Goal: Task Accomplishment & Management: Complete application form

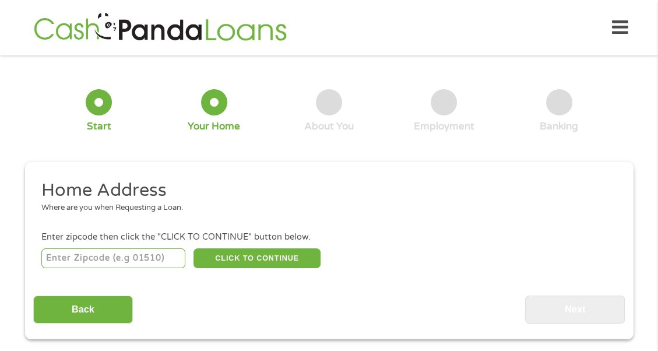
click at [111, 251] on input "number" at bounding box center [113, 258] width 144 height 20
type input "45211"
select select "[US_STATE]"
click at [233, 251] on button "CLICK TO CONTINUE" at bounding box center [257, 258] width 127 height 20
type input "45211"
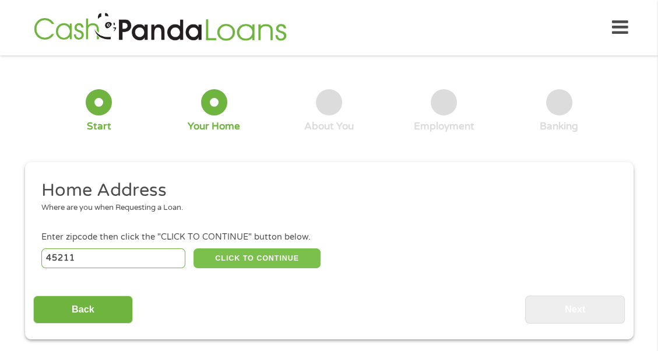
type input "[GEOGRAPHIC_DATA]"
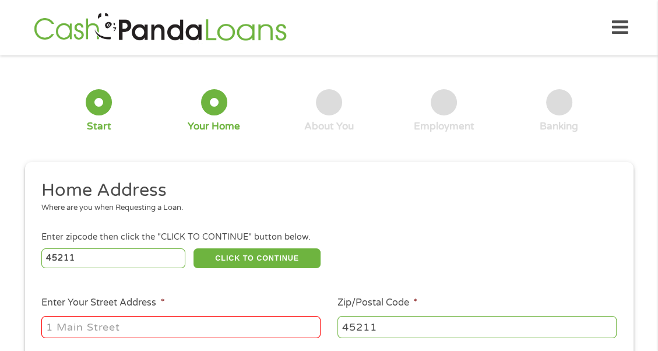
click at [108, 324] on input "Enter Your Street Address *" at bounding box center [180, 327] width 279 height 22
type input "[STREET_ADDRESS][PERSON_NAME]"
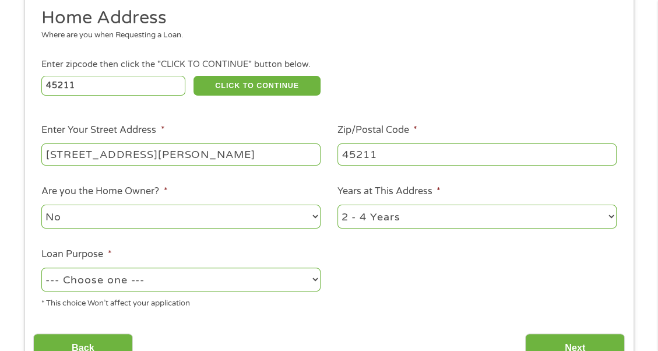
scroll to position [175, 0]
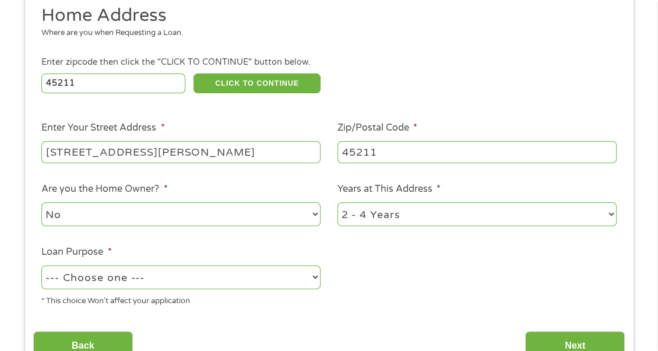
click at [97, 269] on select "--- Choose one --- Pay Bills Debt Consolidation Home Improvement Major Purchase…" at bounding box center [180, 277] width 279 height 24
click at [41, 265] on select "--- Choose one --- Pay Bills Debt Consolidation Home Improvement Major Purchase…" at bounding box center [180, 277] width 279 height 24
click at [134, 274] on select "--- Choose one --- Pay Bills Debt Consolidation Home Improvement Major Purchase…" at bounding box center [180, 277] width 279 height 24
click at [134, 269] on select "--- Choose one --- Pay Bills Debt Consolidation Home Improvement Major Purchase…" at bounding box center [180, 277] width 279 height 24
click at [104, 269] on select "--- Choose one --- Pay Bills Debt Consolidation Home Improvement Major Purchase…" at bounding box center [180, 277] width 279 height 24
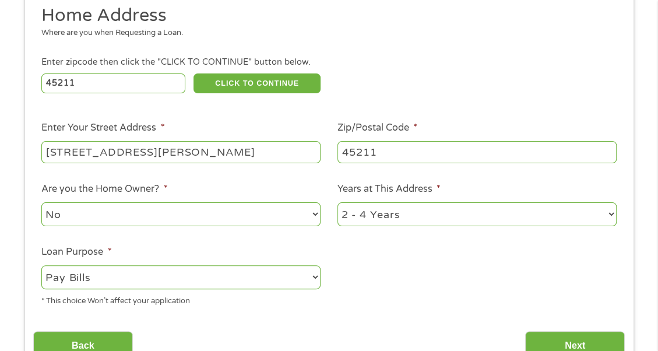
select select "other"
click at [41, 265] on select "--- Choose one --- Pay Bills Debt Consolidation Home Improvement Major Purchase…" at bounding box center [180, 277] width 279 height 24
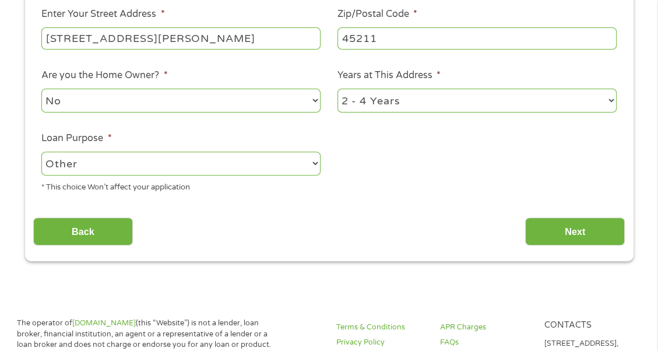
scroll to position [291, 0]
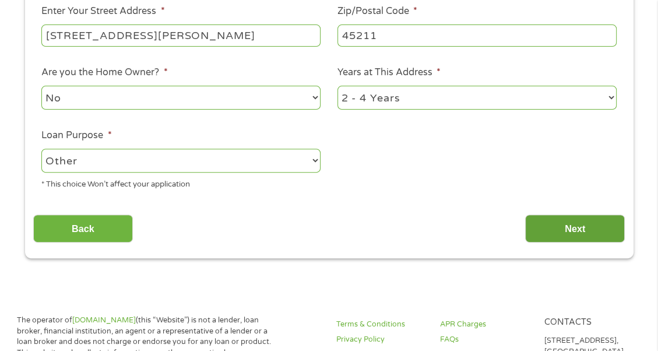
click at [593, 224] on input "Next" at bounding box center [575, 228] width 100 height 29
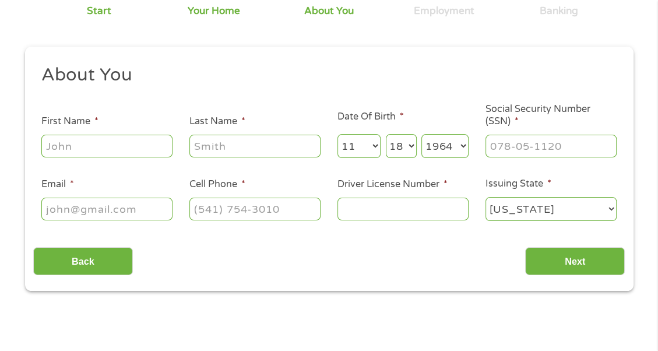
scroll to position [0, 0]
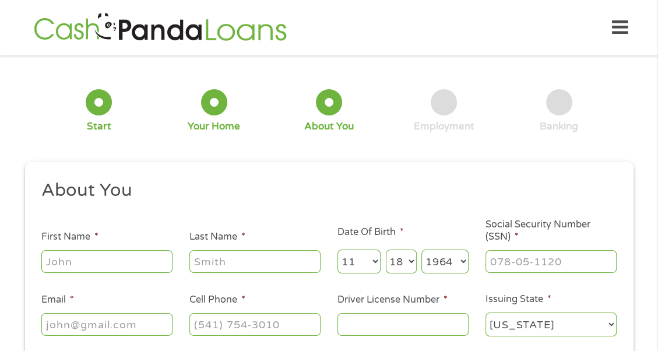
click at [98, 259] on input "First Name *" at bounding box center [106, 261] width 131 height 22
type input "[PERSON_NAME]"
type input "[PERSON_NAME][EMAIL_ADDRESS][PERSON_NAME][DOMAIN_NAME]"
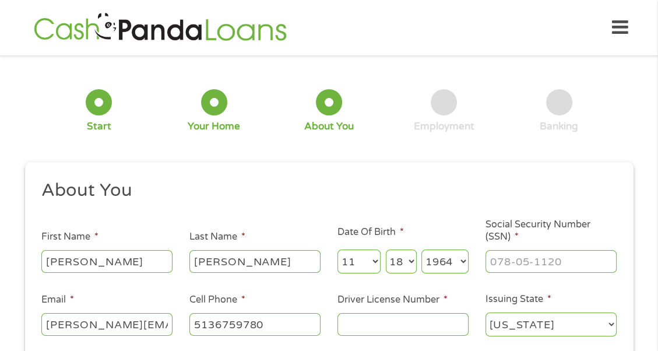
type input "[PHONE_NUMBER]"
click at [553, 262] on input "___-__-____" at bounding box center [551, 261] width 131 height 22
type input "293-70-0097"
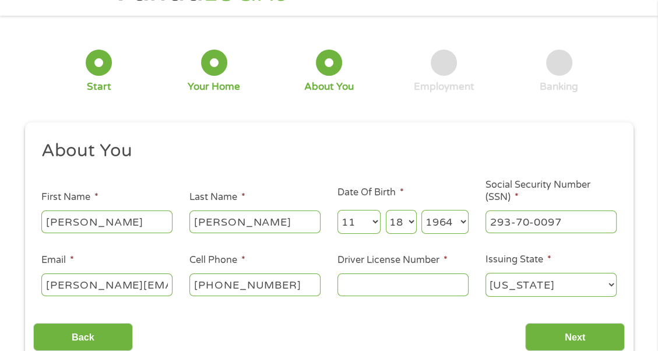
scroll to position [58, 0]
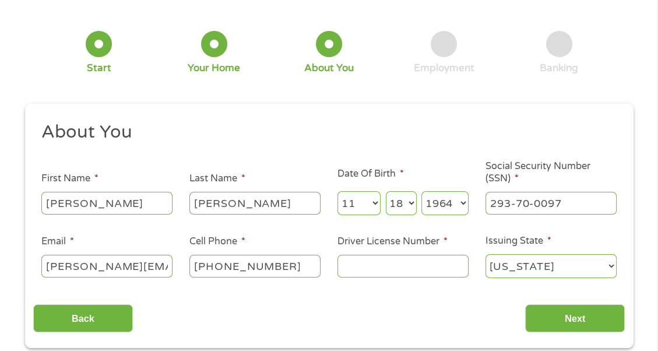
click at [402, 259] on input "Driver License Number *" at bounding box center [402, 266] width 131 height 22
type input "rg585581"
click at [553, 330] on div "This field is hidden when viewing the form gclid EAIaIQobChMI5N7OiIv3jwMVrUf_AR…" at bounding box center [329, 226] width 608 height 244
click at [572, 295] on div "Back Next" at bounding box center [329, 313] width 592 height 37
click at [578, 312] on input "Next" at bounding box center [575, 318] width 100 height 29
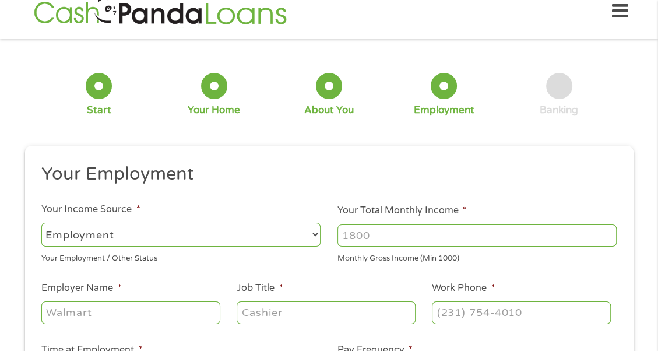
scroll to position [0, 0]
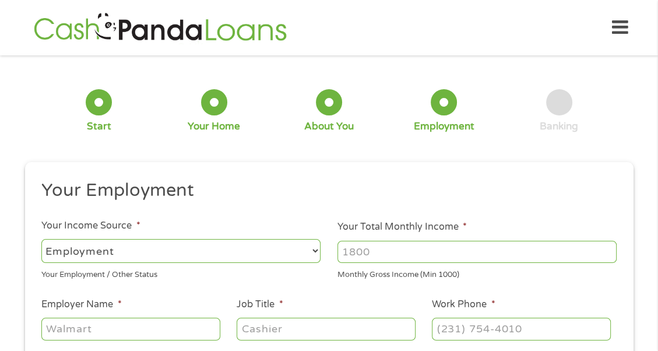
click at [378, 242] on input "Your Total Monthly Income *" at bounding box center [476, 252] width 279 height 22
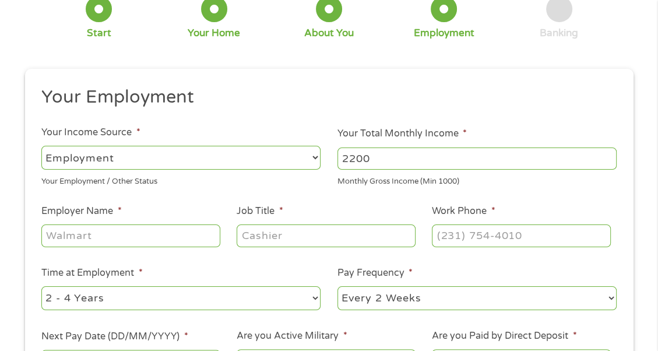
scroll to position [117, 0]
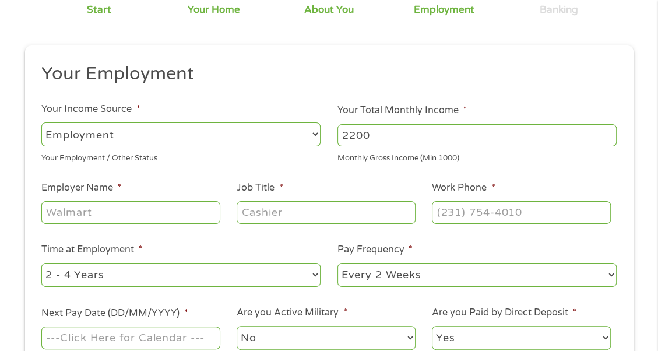
type input "2200"
click at [185, 206] on input "Employer Name *" at bounding box center [130, 212] width 178 height 22
type input "[PERSON_NAME][GEOGRAPHIC_DATA]"
type input "Admin"
type input "[PHONE_NUMBER]"
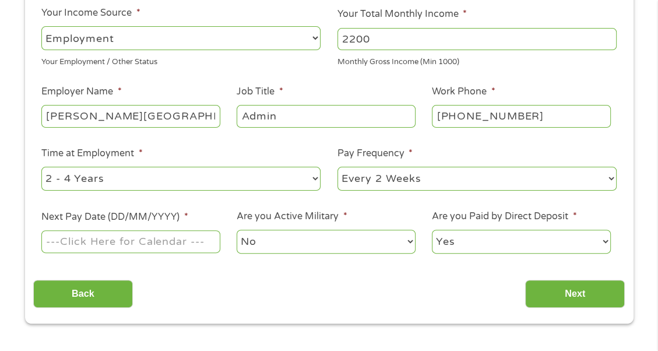
scroll to position [233, 0]
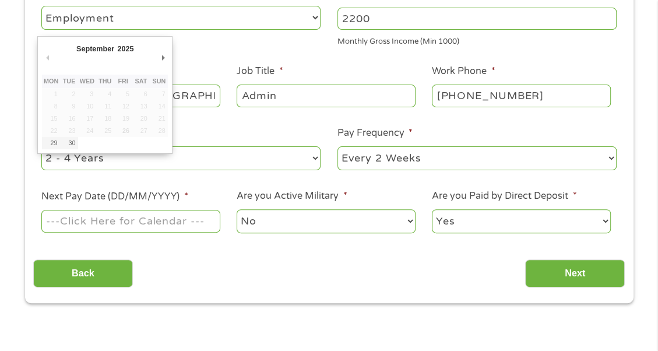
click at [87, 213] on input "Next Pay Date (DD/MM/YYYY) *" at bounding box center [130, 221] width 178 height 22
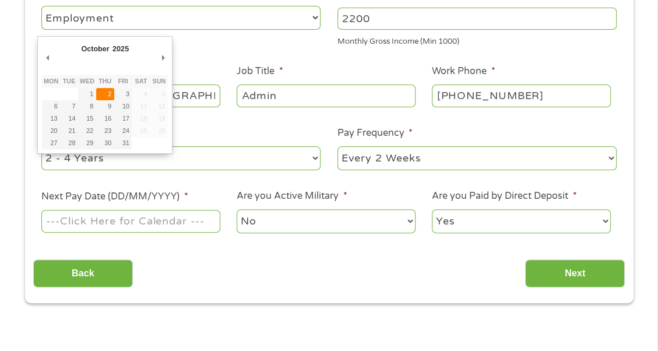
type input "[DATE]"
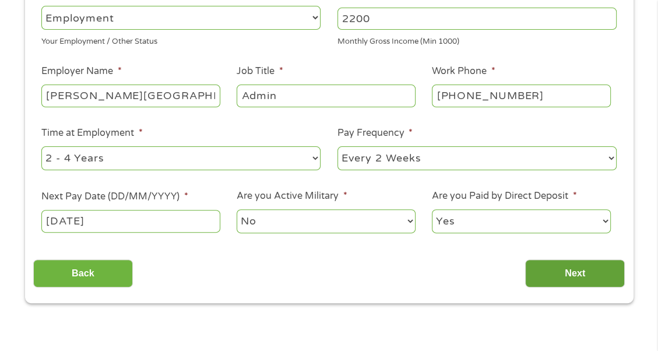
click at [581, 261] on input "Next" at bounding box center [575, 273] width 100 height 29
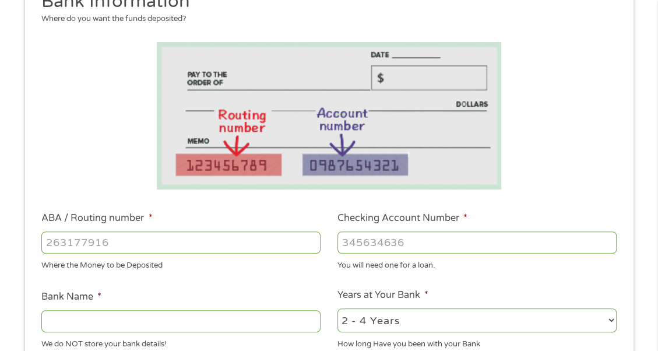
scroll to position [291, 0]
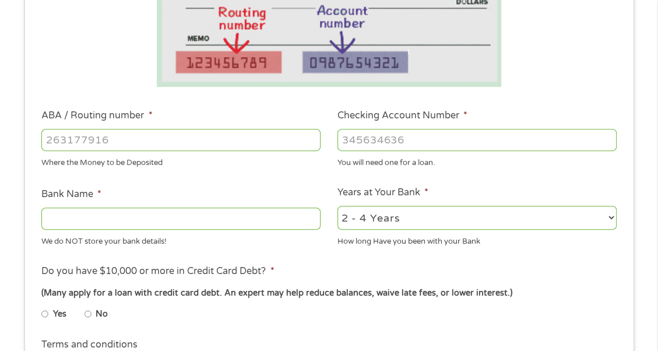
click at [163, 129] on input "ABA / Routing number *" at bounding box center [180, 140] width 279 height 22
click at [152, 136] on input "ABA / Routing number *" at bounding box center [180, 140] width 279 height 22
click at [140, 129] on input "773676850" at bounding box center [180, 140] width 279 height 22
type input "7"
type input "044000037"
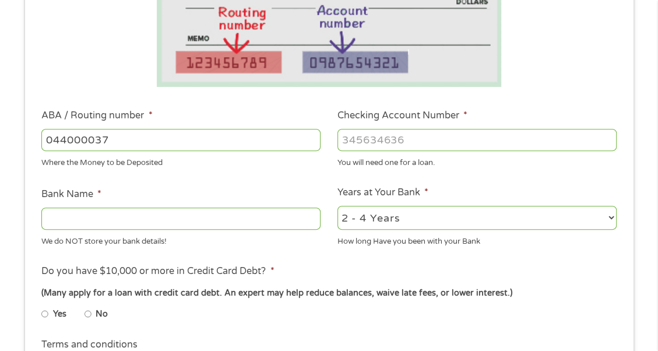
type input "JPMORGAN CHASE BANK NA"
type input "044000037"
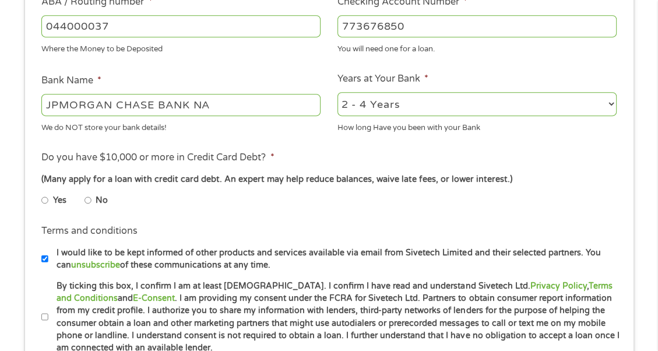
scroll to position [408, 0]
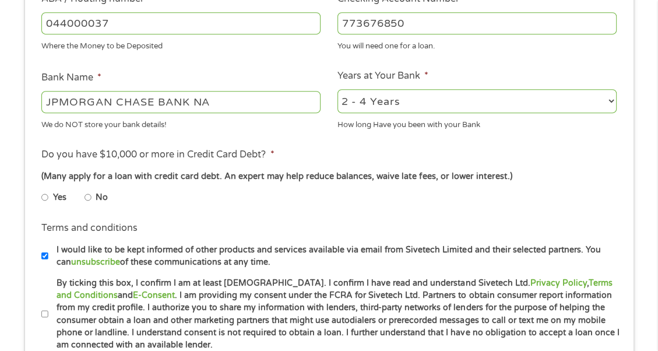
type input "773676850"
click at [89, 188] on input "No" at bounding box center [88, 197] width 7 height 19
radio input "true"
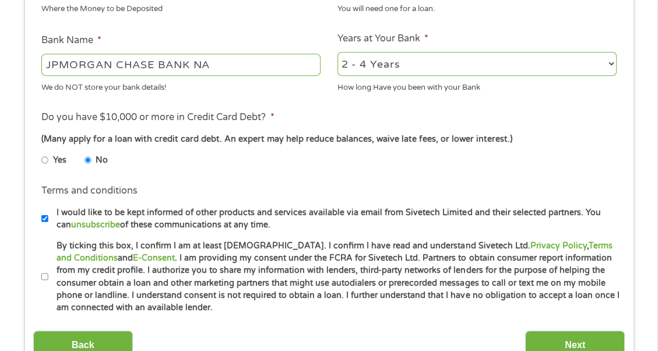
scroll to position [466, 0]
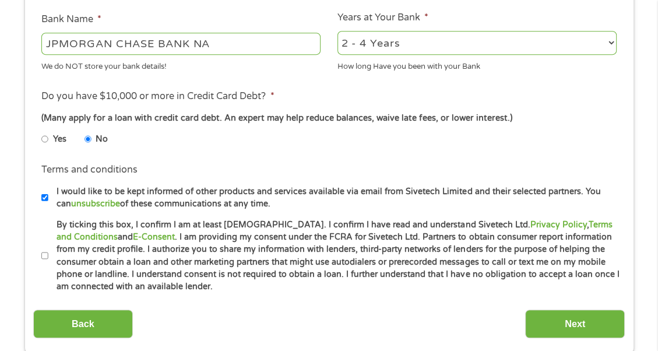
click at [42, 251] on input "By ticking this box, I confirm I am at least [DEMOGRAPHIC_DATA]. I confirm I ha…" at bounding box center [44, 256] width 7 height 19
checkbox input "true"
click at [578, 316] on input "Next" at bounding box center [575, 323] width 100 height 29
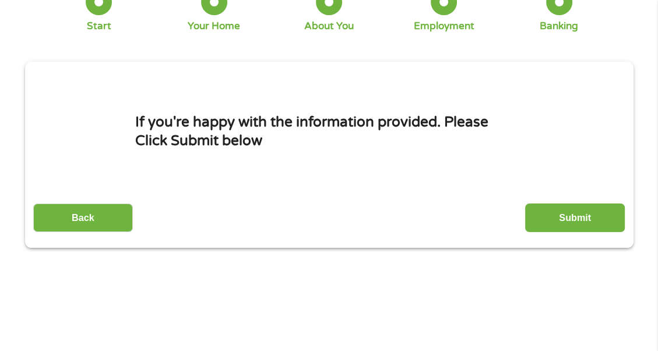
scroll to position [117, 0]
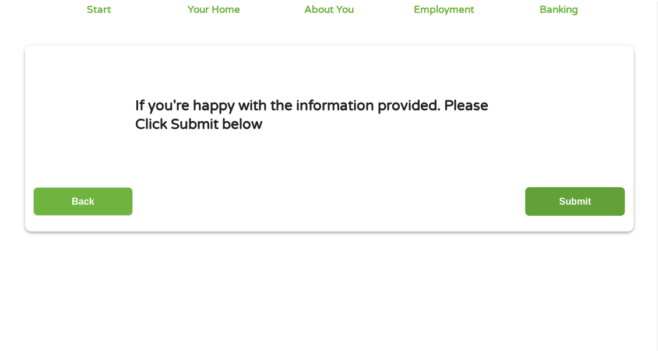
click at [572, 198] on input "Submit" at bounding box center [575, 201] width 100 height 29
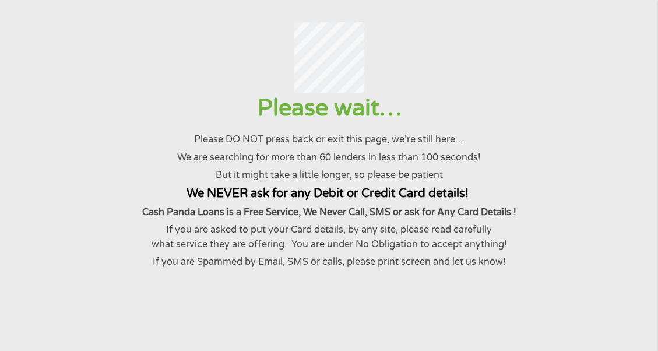
scroll to position [0, 0]
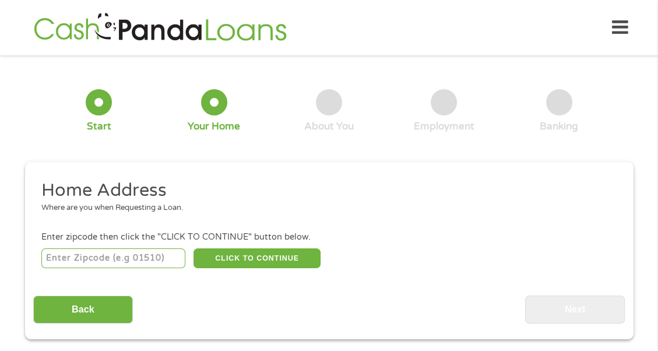
click at [117, 256] on input "number" at bounding box center [113, 258] width 144 height 20
type input "45211"
select select "[US_STATE]"
click at [256, 254] on button "CLICK TO CONTINUE" at bounding box center [257, 258] width 127 height 20
type input "45211"
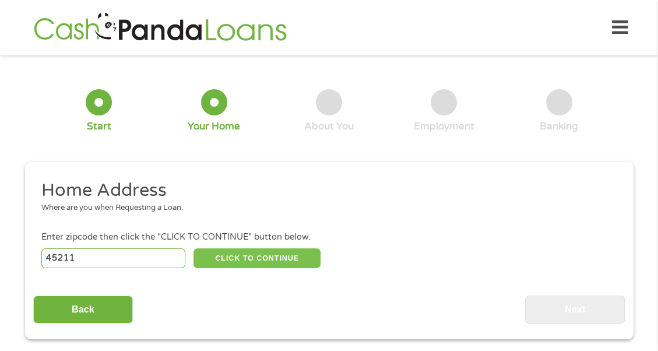
type input "[GEOGRAPHIC_DATA]"
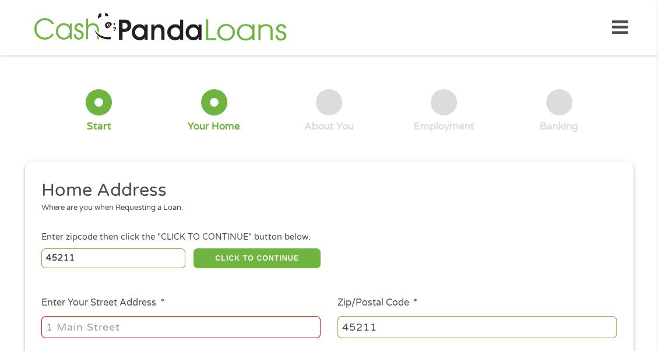
click at [182, 330] on input "Enter Your Street Address *" at bounding box center [180, 327] width 279 height 22
type input "[STREET_ADDRESS][PERSON_NAME]"
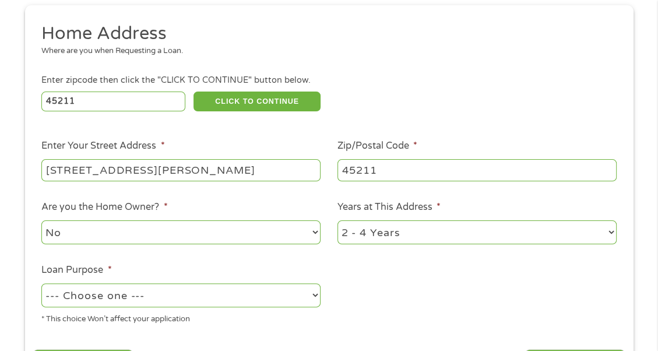
scroll to position [175, 0]
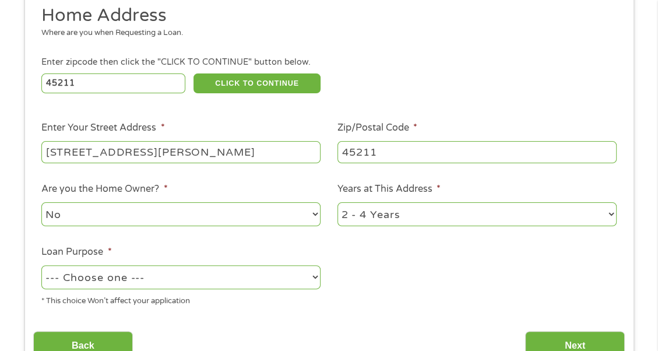
click at [145, 207] on select "No Yes" at bounding box center [180, 214] width 279 height 24
click at [145, 273] on select "--- Choose one --- Pay Bills Debt Consolidation Home Improvement Major Purchase…" at bounding box center [180, 277] width 279 height 24
select select "homeimprovement"
click at [41, 265] on select "--- Choose one --- Pay Bills Debt Consolidation Home Improvement Major Purchase…" at bounding box center [180, 277] width 279 height 24
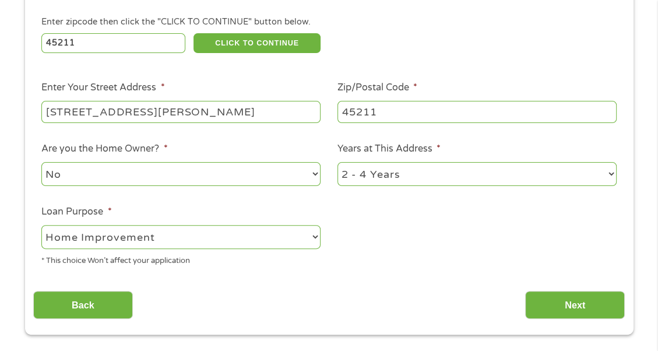
scroll to position [233, 0]
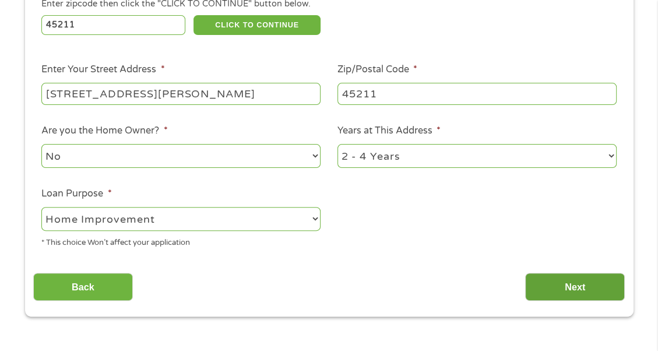
click at [575, 277] on input "Next" at bounding box center [575, 287] width 100 height 29
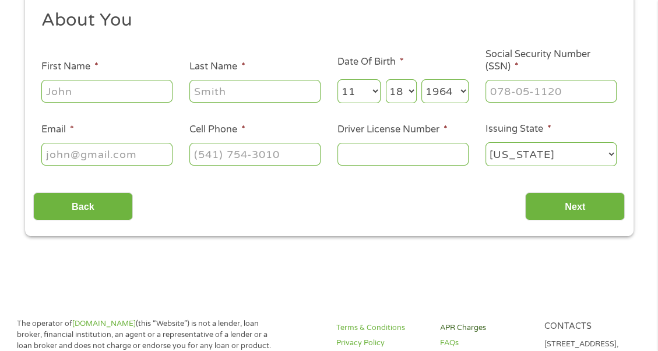
scroll to position [0, 0]
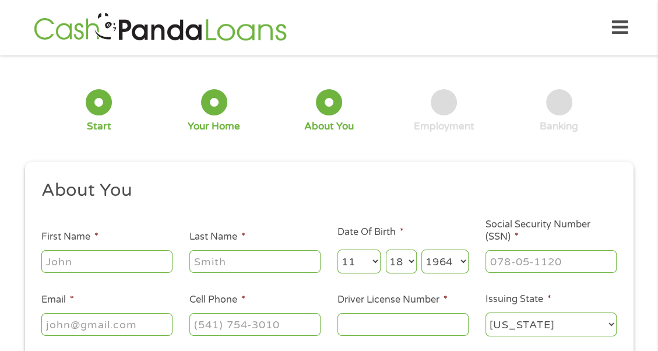
click at [109, 258] on input "First Name *" at bounding box center [106, 261] width 131 height 22
type input "Regina"
type input "[PERSON_NAME]"
type input "regina.rudolph@talberthouse.com"
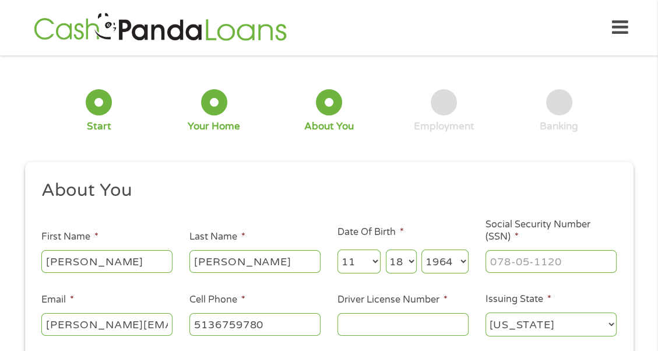
type input "[PHONE_NUMBER]"
click at [545, 260] on input "___-__-____" at bounding box center [551, 261] width 131 height 22
type input "293-70-0097"
click at [168, 314] on input "regina.rudolph@talberthouse.com" at bounding box center [106, 324] width 131 height 22
click at [403, 313] on input "Driver License Number *" at bounding box center [402, 324] width 131 height 22
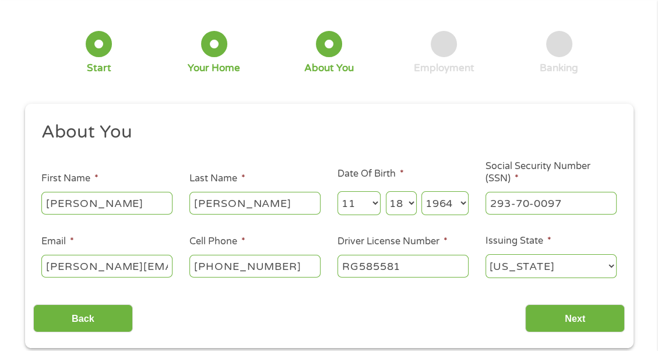
scroll to position [175, 0]
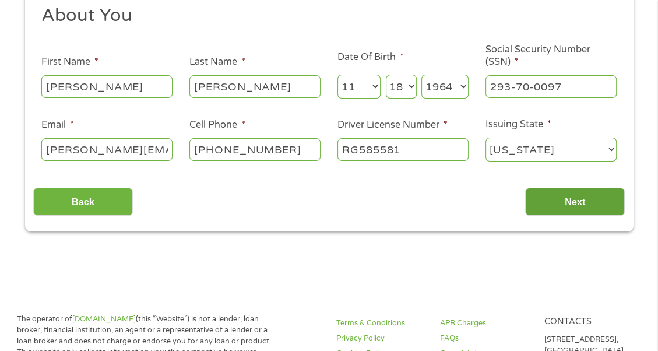
type input "RG585581"
click at [611, 188] on input "Next" at bounding box center [575, 202] width 100 height 29
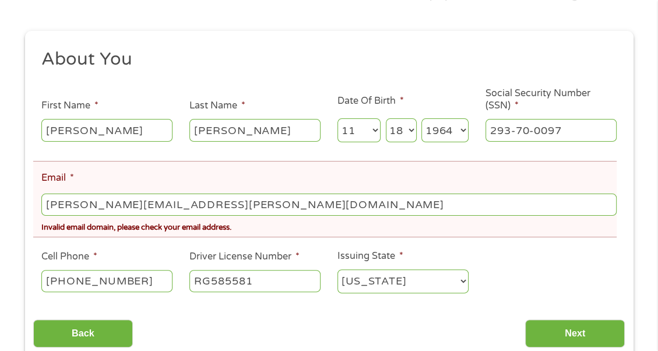
click at [259, 200] on input "regina.rudolph@talberthouse.com" at bounding box center [328, 205] width 575 height 22
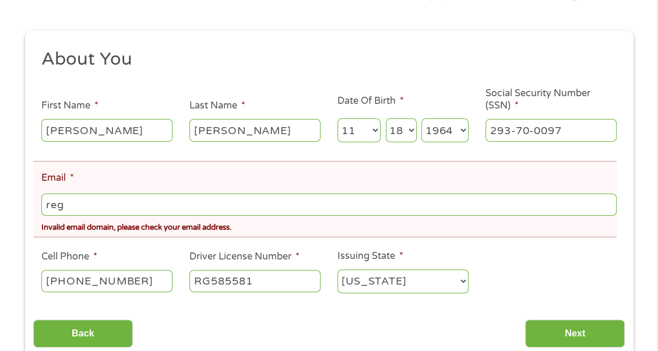
type input "reg777usa@gmail.com"
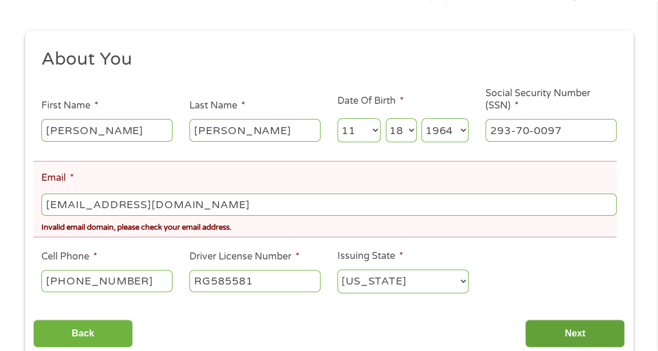
click at [569, 332] on input "Next" at bounding box center [575, 333] width 100 height 29
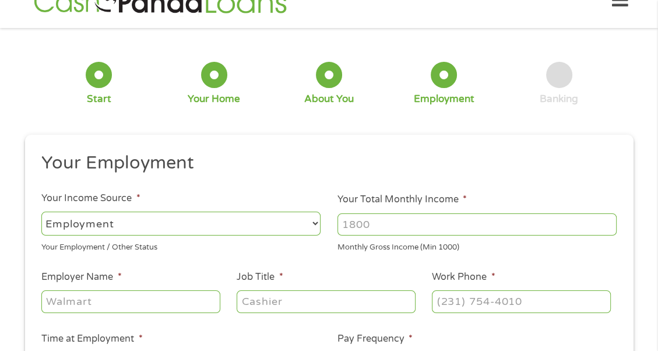
scroll to position [0, 0]
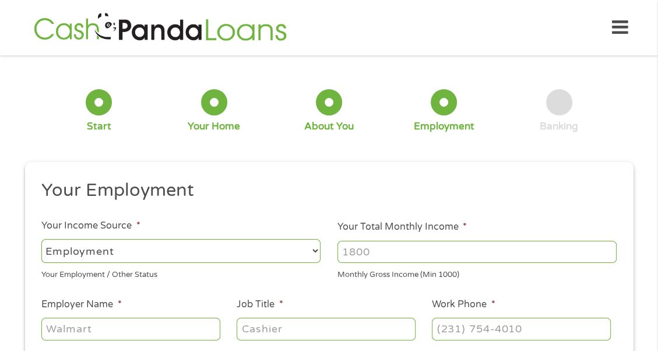
click at [390, 241] on input "Your Total Monthly Income *" at bounding box center [476, 252] width 279 height 22
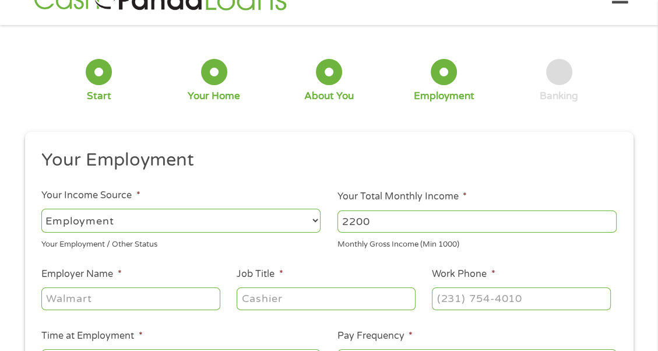
scroll to position [58, 0]
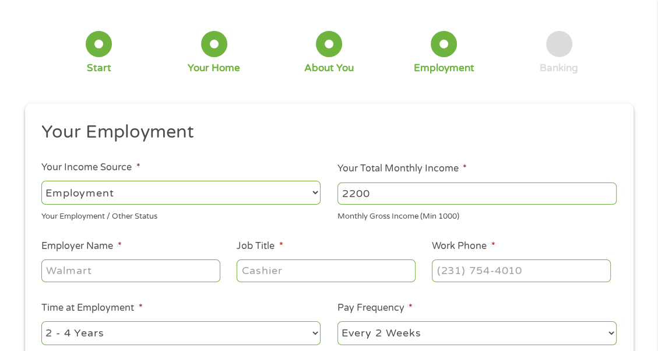
type input "2200"
click at [170, 266] on input "Employer Name *" at bounding box center [130, 270] width 178 height 22
type input "t"
type input "[PERSON_NAME][GEOGRAPHIC_DATA]"
type input "Admin"
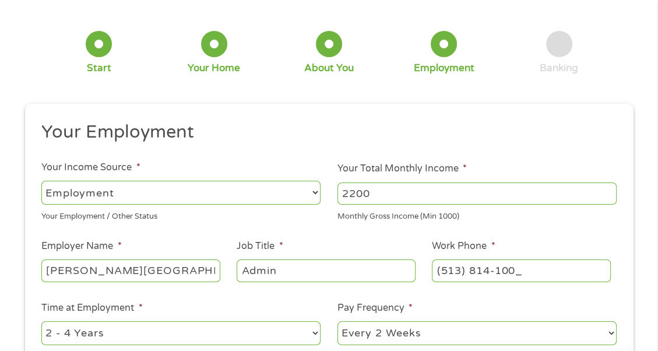
type input "[PHONE_NUMBER]"
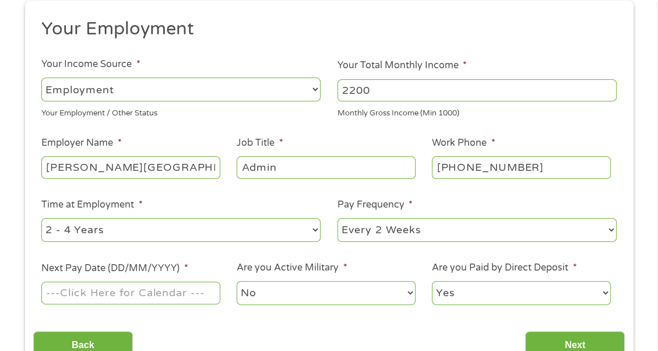
scroll to position [175, 0]
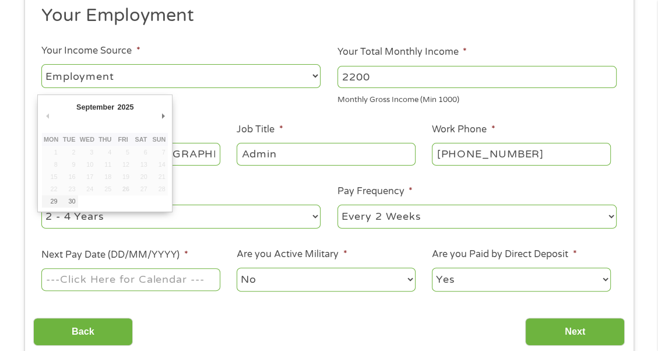
click at [114, 272] on input "Next Pay Date (DD/MM/YYYY) *" at bounding box center [130, 279] width 178 height 22
type input "[DATE]"
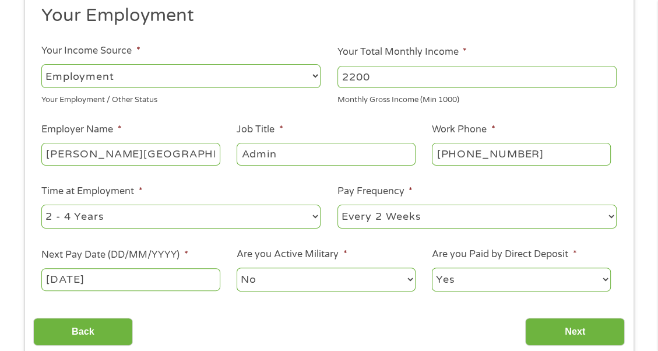
click at [285, 273] on select "No Yes" at bounding box center [326, 280] width 178 height 24
click at [287, 273] on select "No Yes" at bounding box center [326, 280] width 178 height 24
click at [589, 321] on input "Next" at bounding box center [575, 332] width 100 height 29
click at [578, 326] on input "Next" at bounding box center [575, 332] width 100 height 29
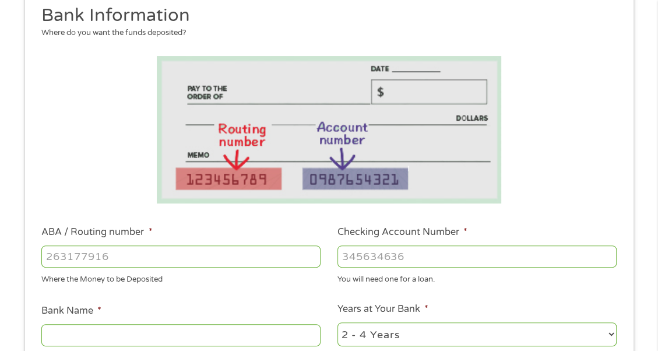
click at [147, 248] on input "ABA / Routing number *" at bounding box center [180, 256] width 279 height 22
click at [149, 248] on input "ABA / Routing number *" at bounding box center [180, 256] width 279 height 22
type input "044000037"
type input "JPMORGAN CHASE BANK NA"
type input "044000037"
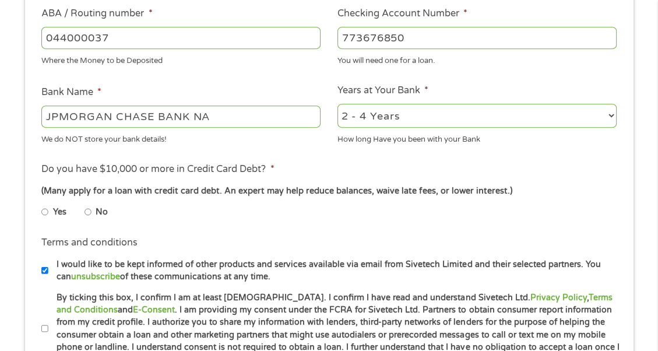
scroll to position [408, 0]
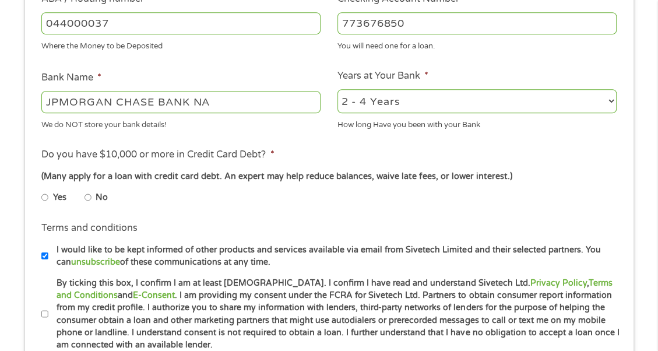
type input "773676850"
click at [90, 189] on input "No" at bounding box center [88, 197] width 7 height 19
radio input "true"
click at [47, 306] on input "By ticking this box, I confirm I am at least [DEMOGRAPHIC_DATA]. I confirm I ha…" at bounding box center [44, 314] width 7 height 19
checkbox input "true"
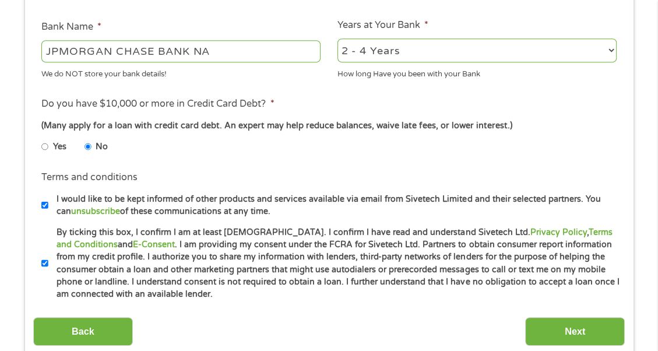
scroll to position [583, 0]
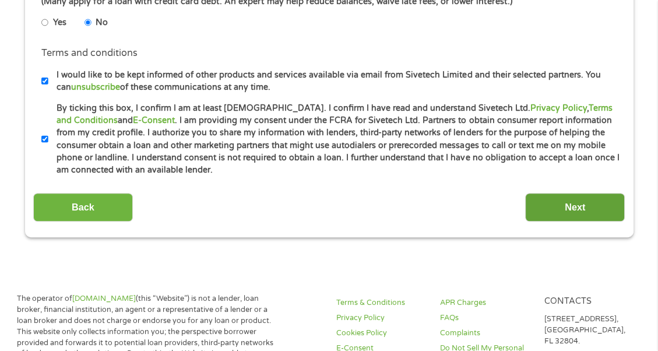
click at [587, 200] on input "Next" at bounding box center [575, 207] width 100 height 29
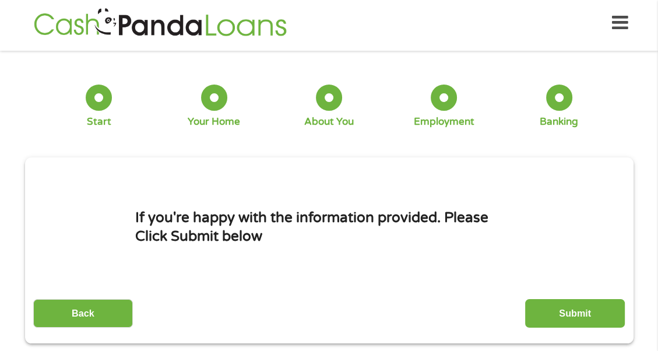
scroll to position [0, 0]
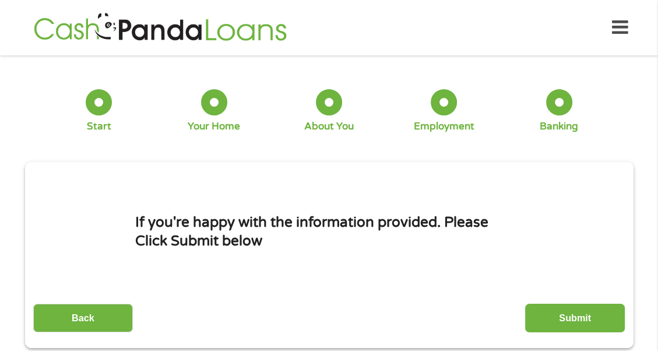
click at [614, 227] on li "If you're happy with the information provided. Please Click Submit below" at bounding box center [329, 231] width 592 height 112
click at [572, 304] on input "Submit" at bounding box center [575, 318] width 100 height 29
